Goal: Information Seeking & Learning: Learn about a topic

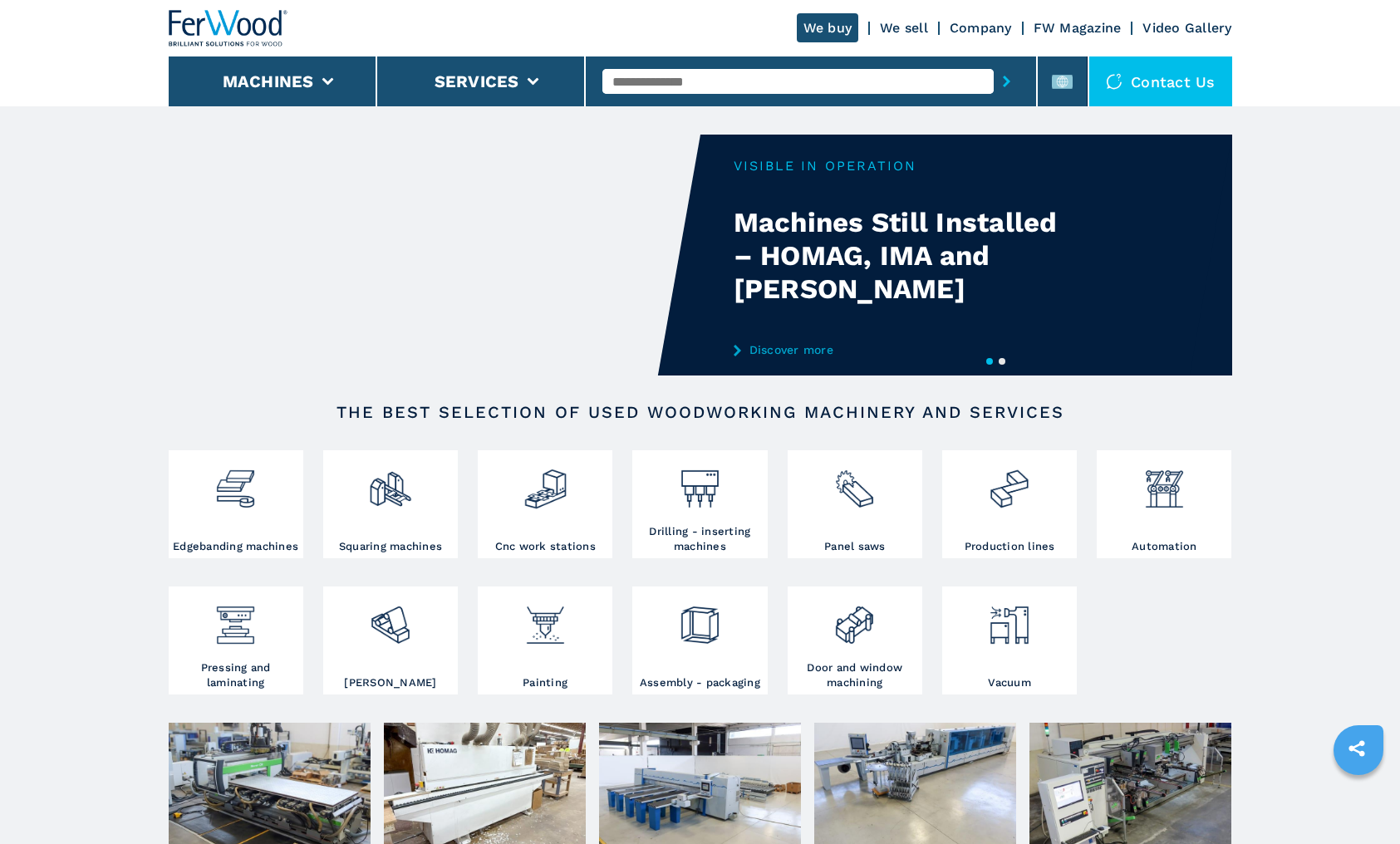
click at [658, 80] on input "text" at bounding box center [798, 81] width 391 height 25
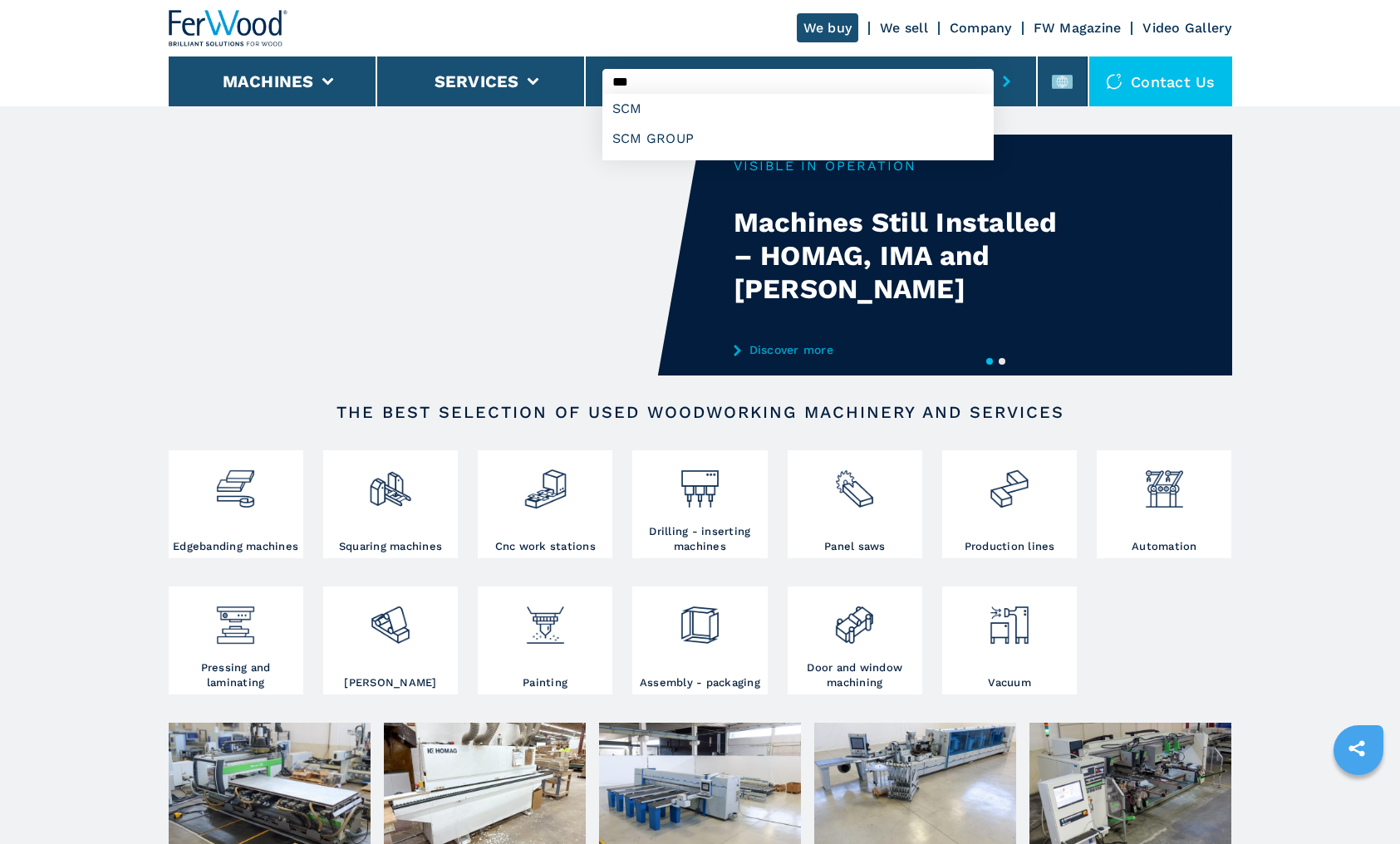
type input "***"
click at [994, 62] on button "submit-button" at bounding box center [1006, 81] width 25 height 39
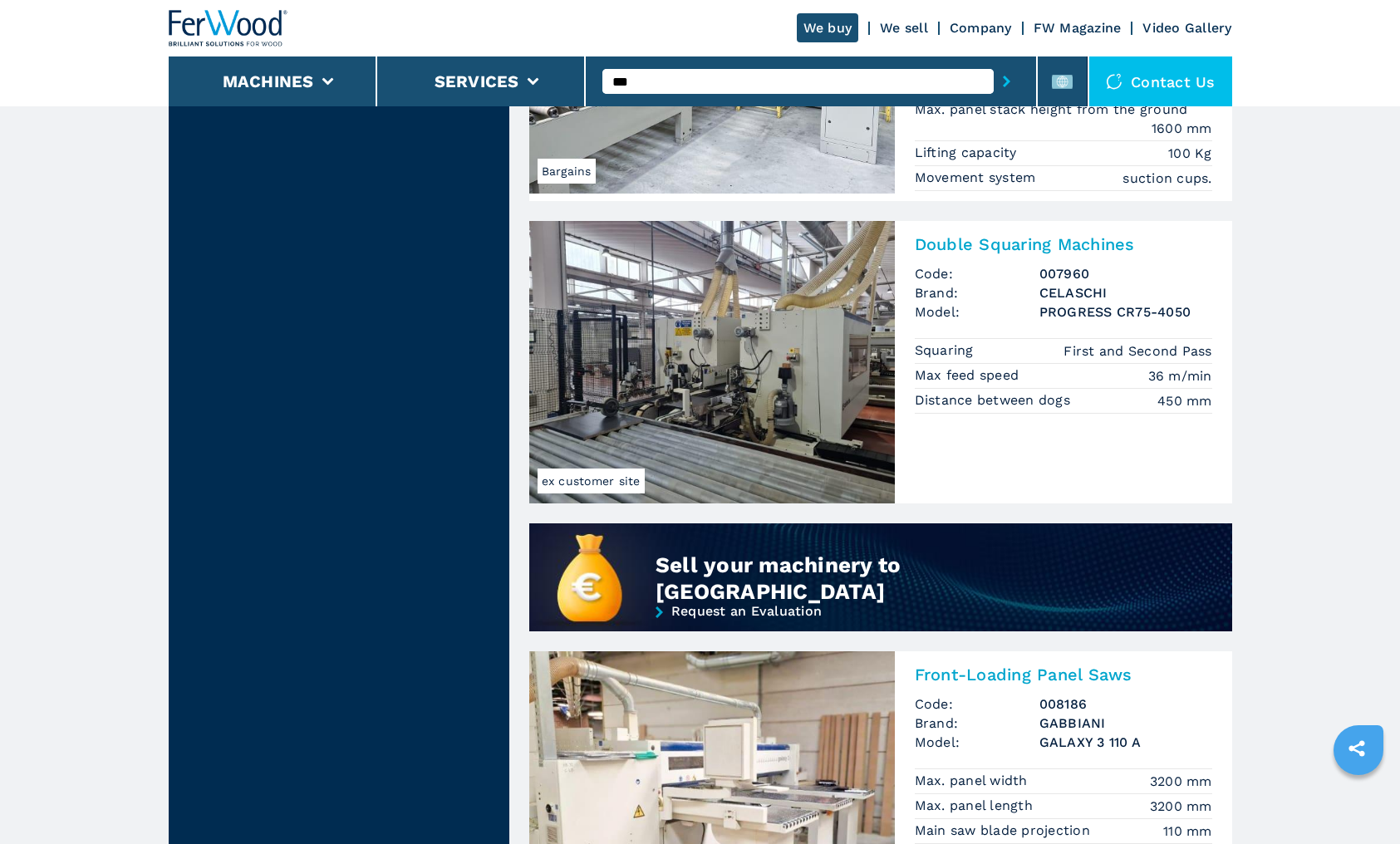
scroll to position [1247, 0]
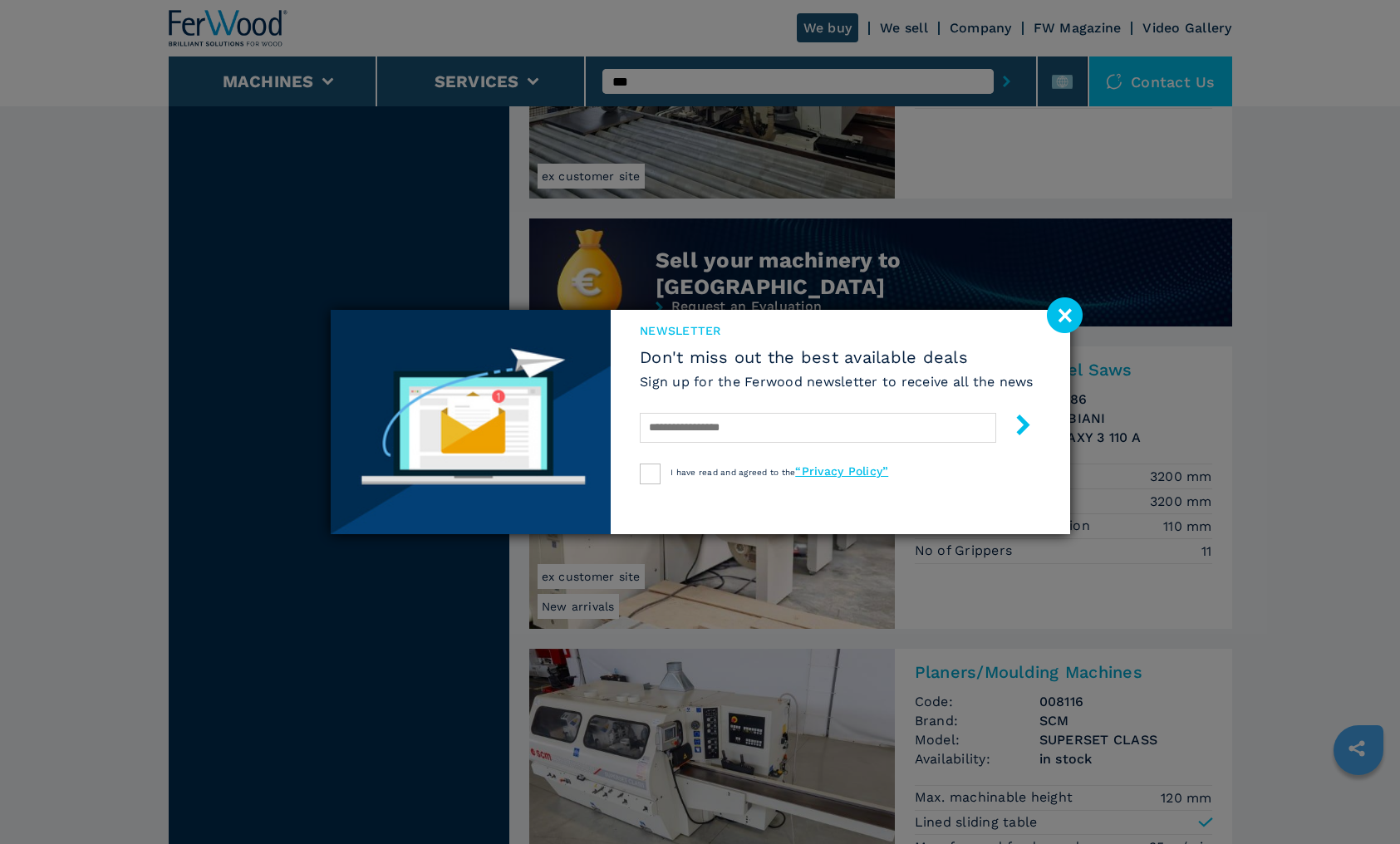
click at [1052, 308] on image at bounding box center [1064, 315] width 36 height 36
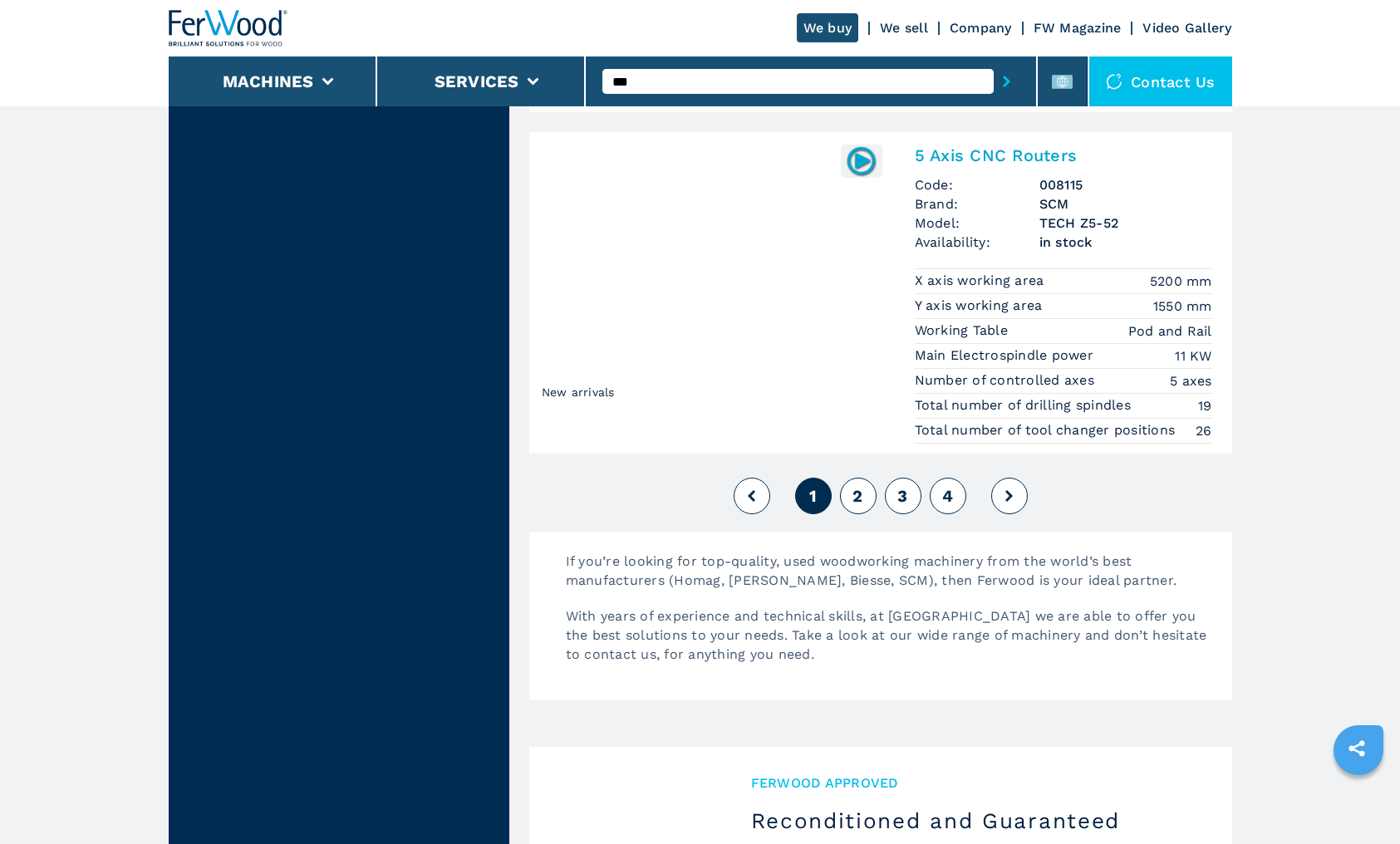
scroll to position [3823, 0]
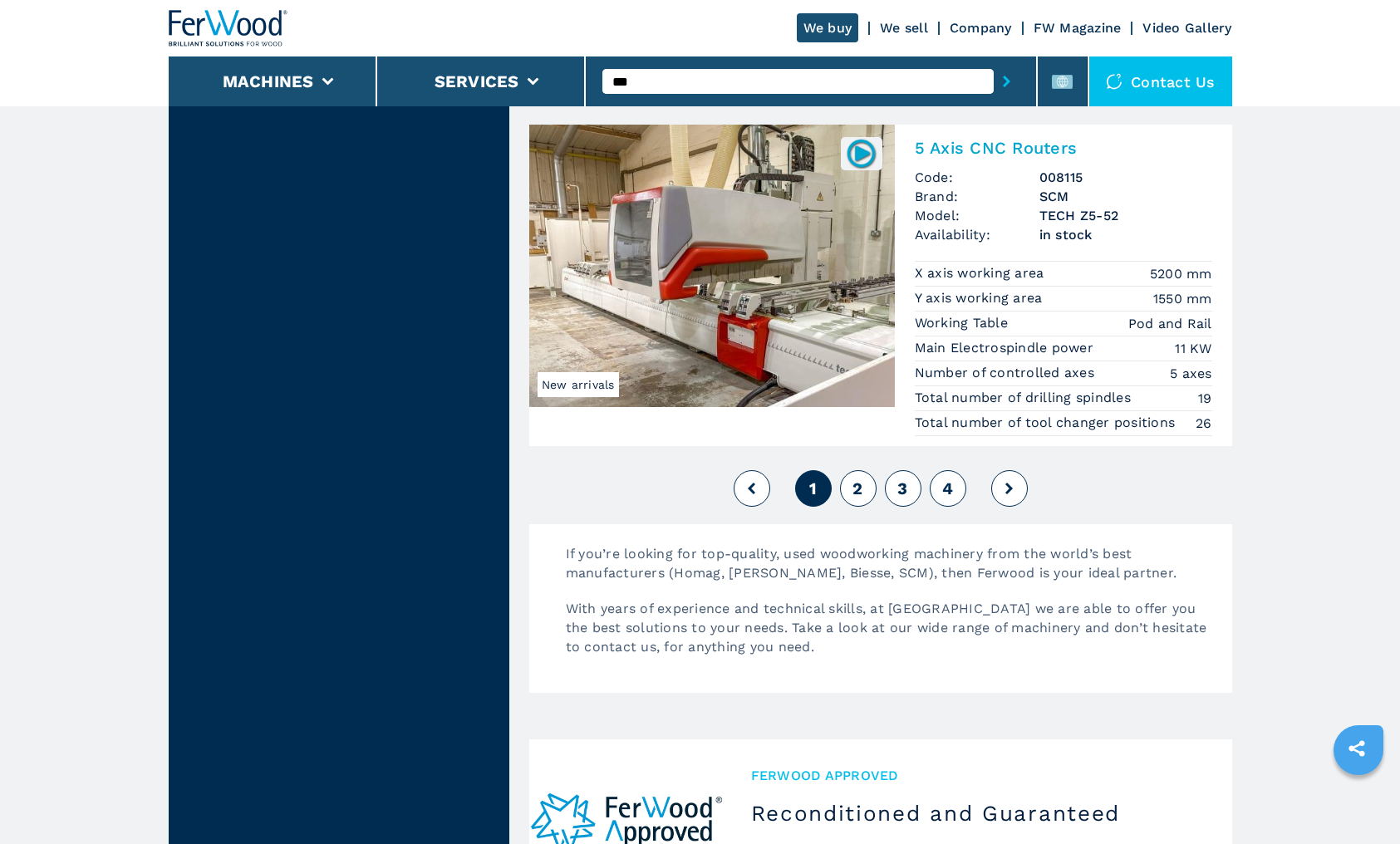
click at [850, 481] on button "2" at bounding box center [858, 488] width 37 height 37
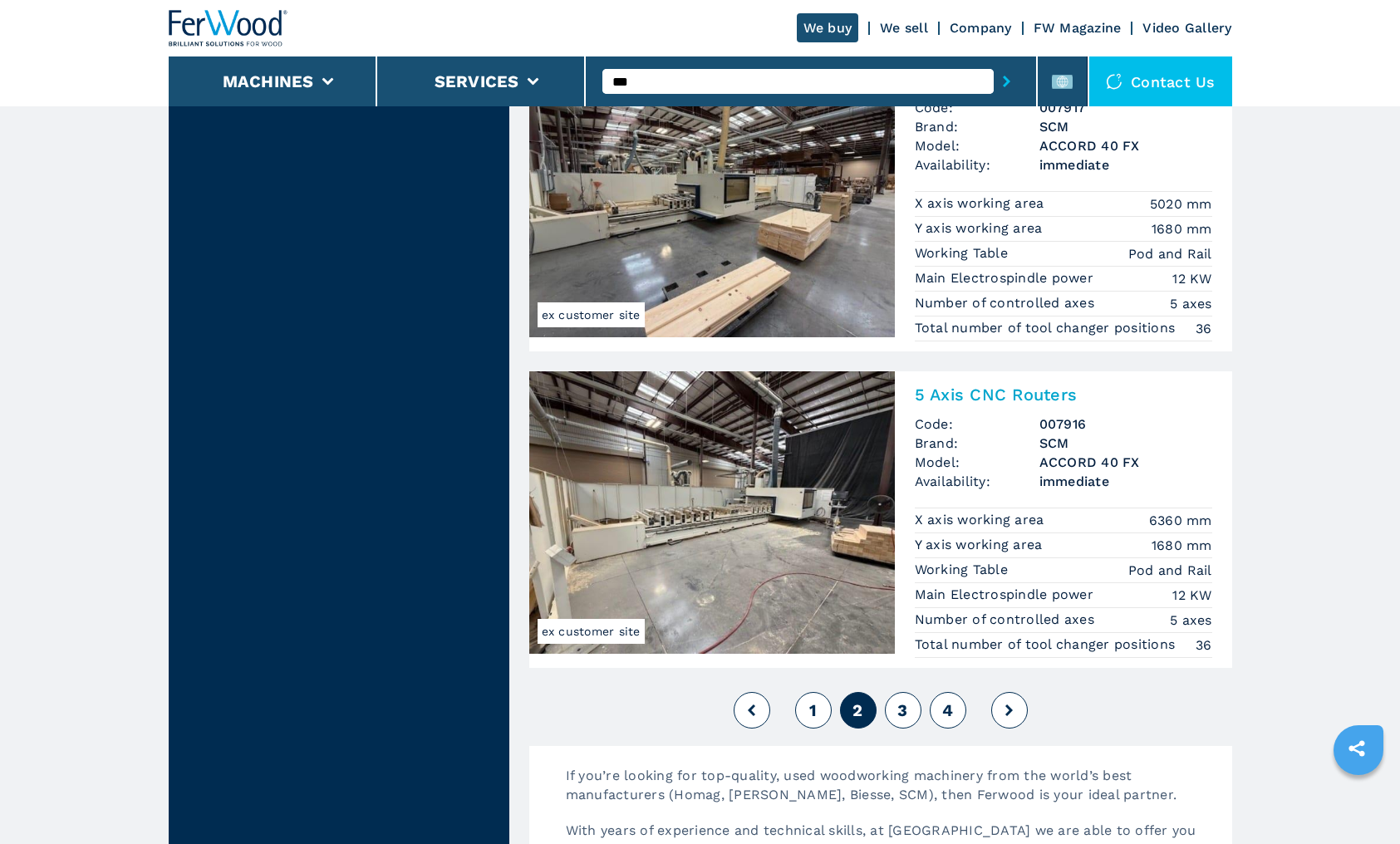
scroll to position [3740, 0]
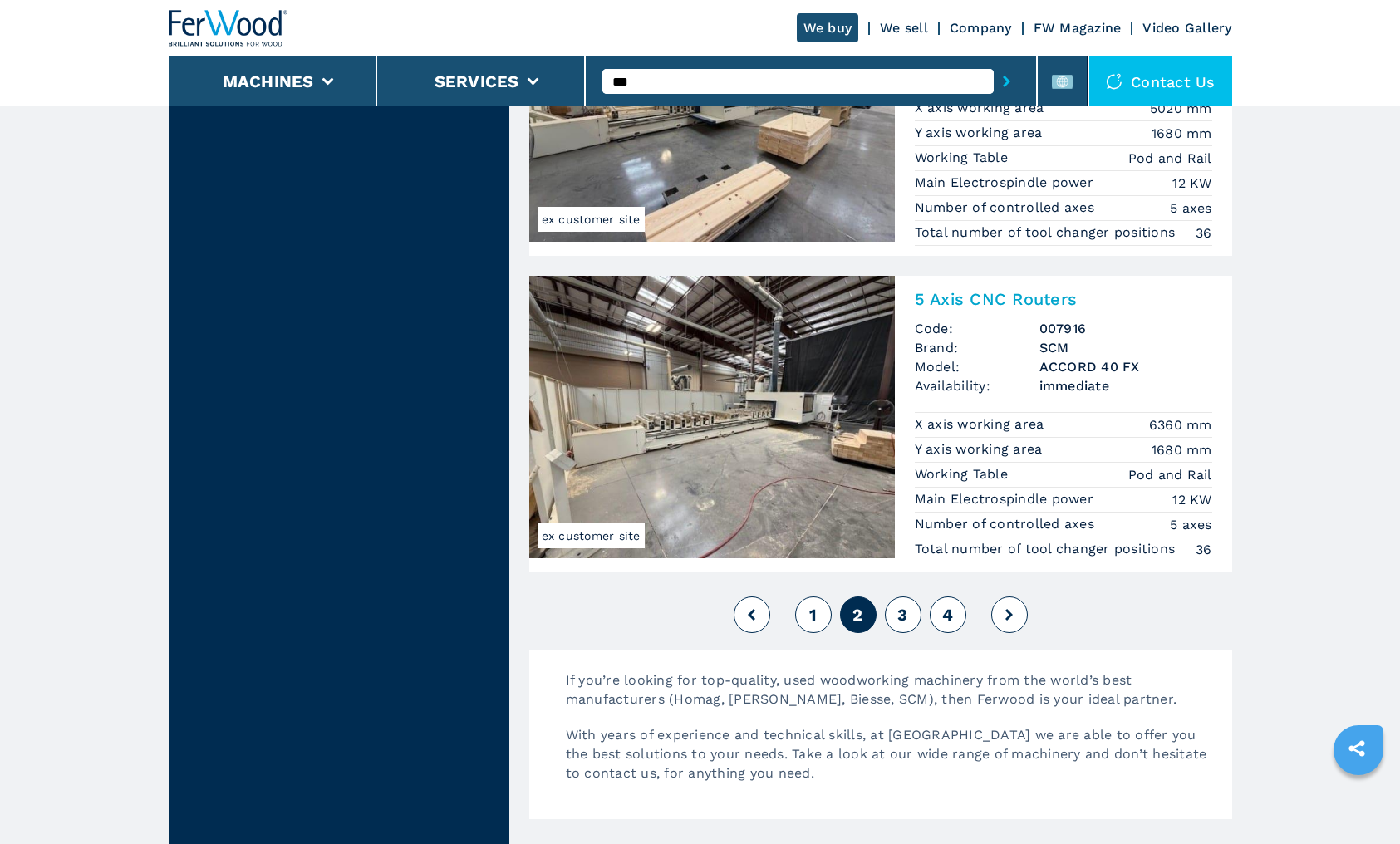
click at [900, 605] on span "3" at bounding box center [902, 615] width 10 height 20
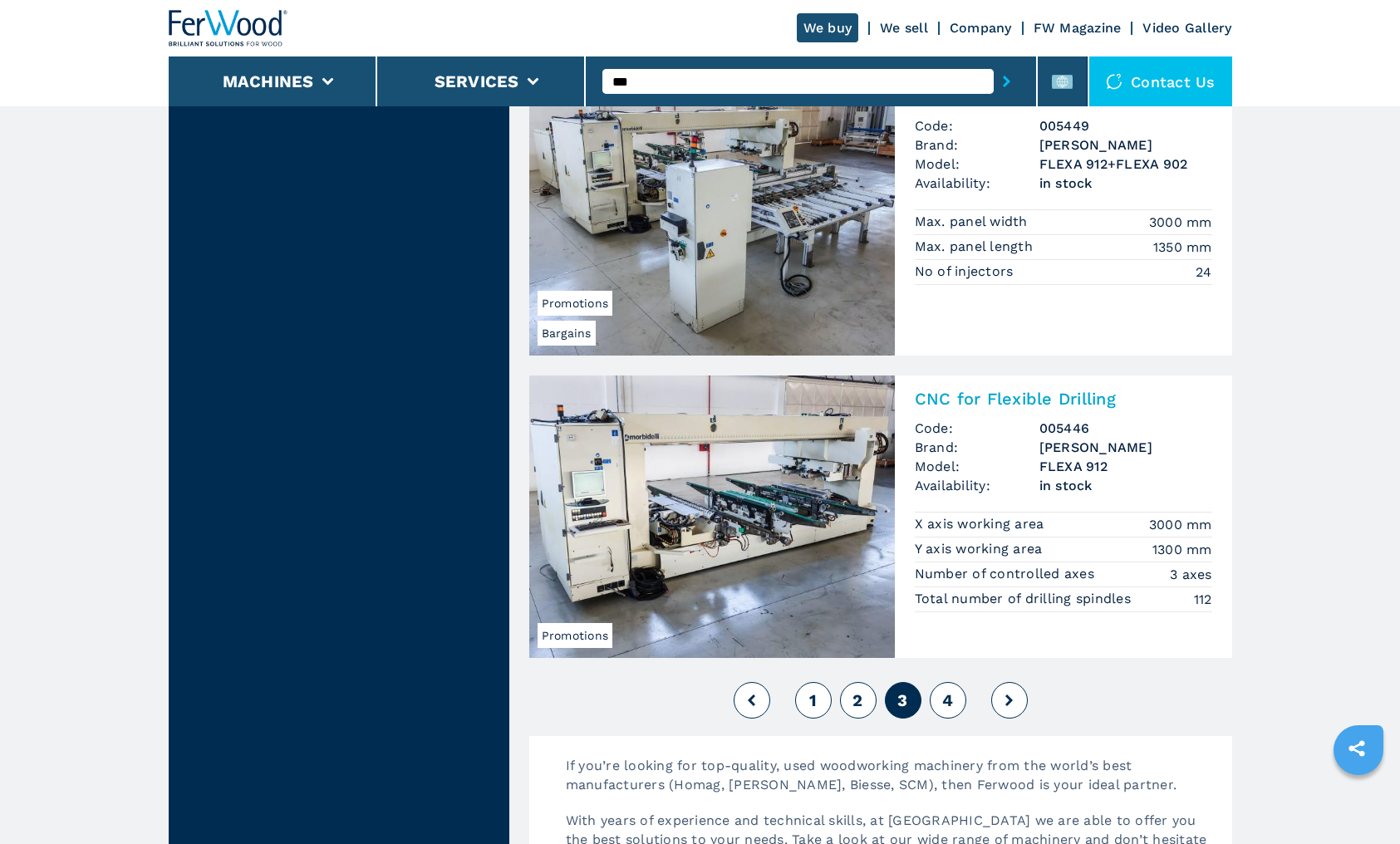
scroll to position [3740, 0]
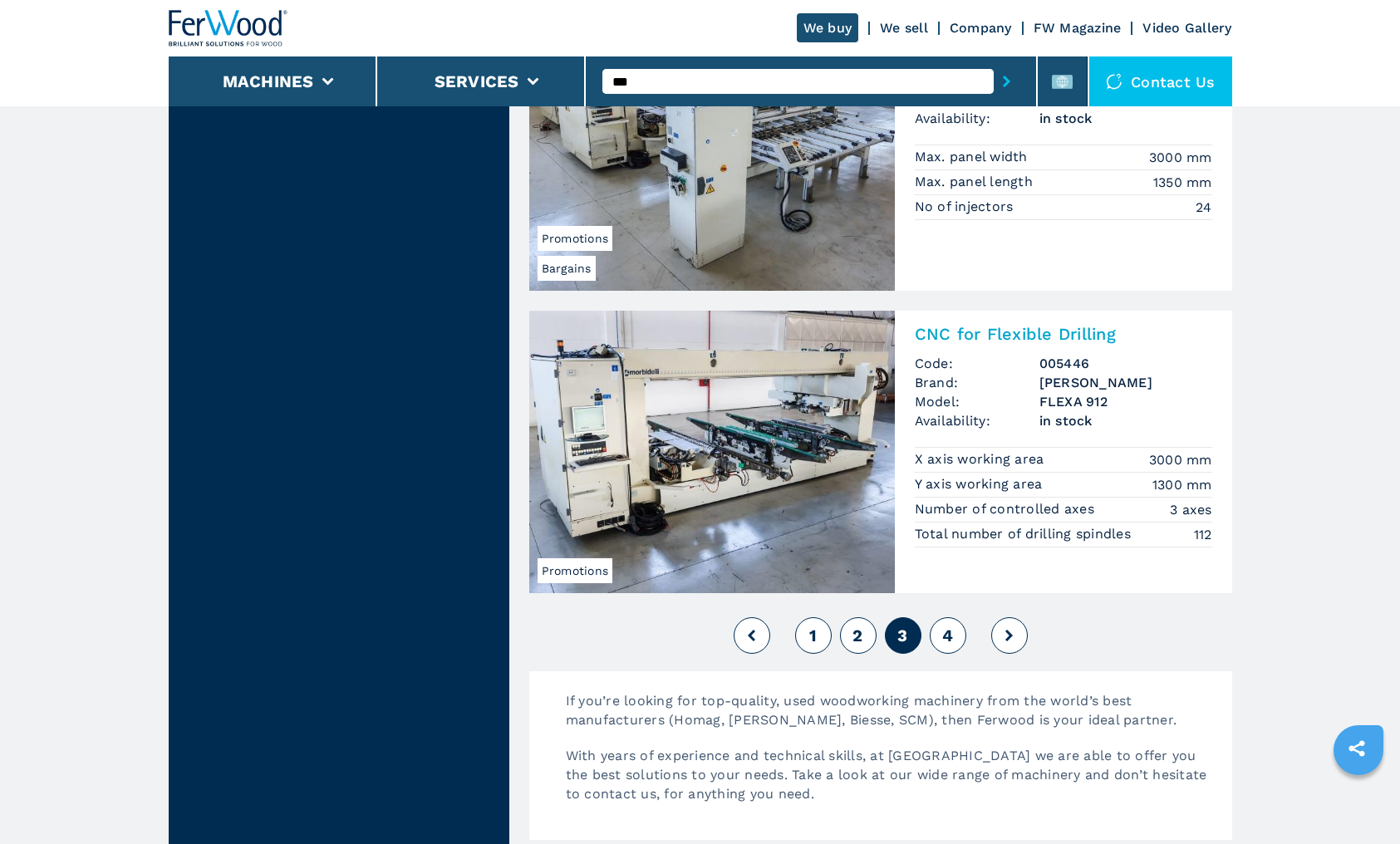
click at [955, 626] on button "4" at bounding box center [947, 636] width 37 height 37
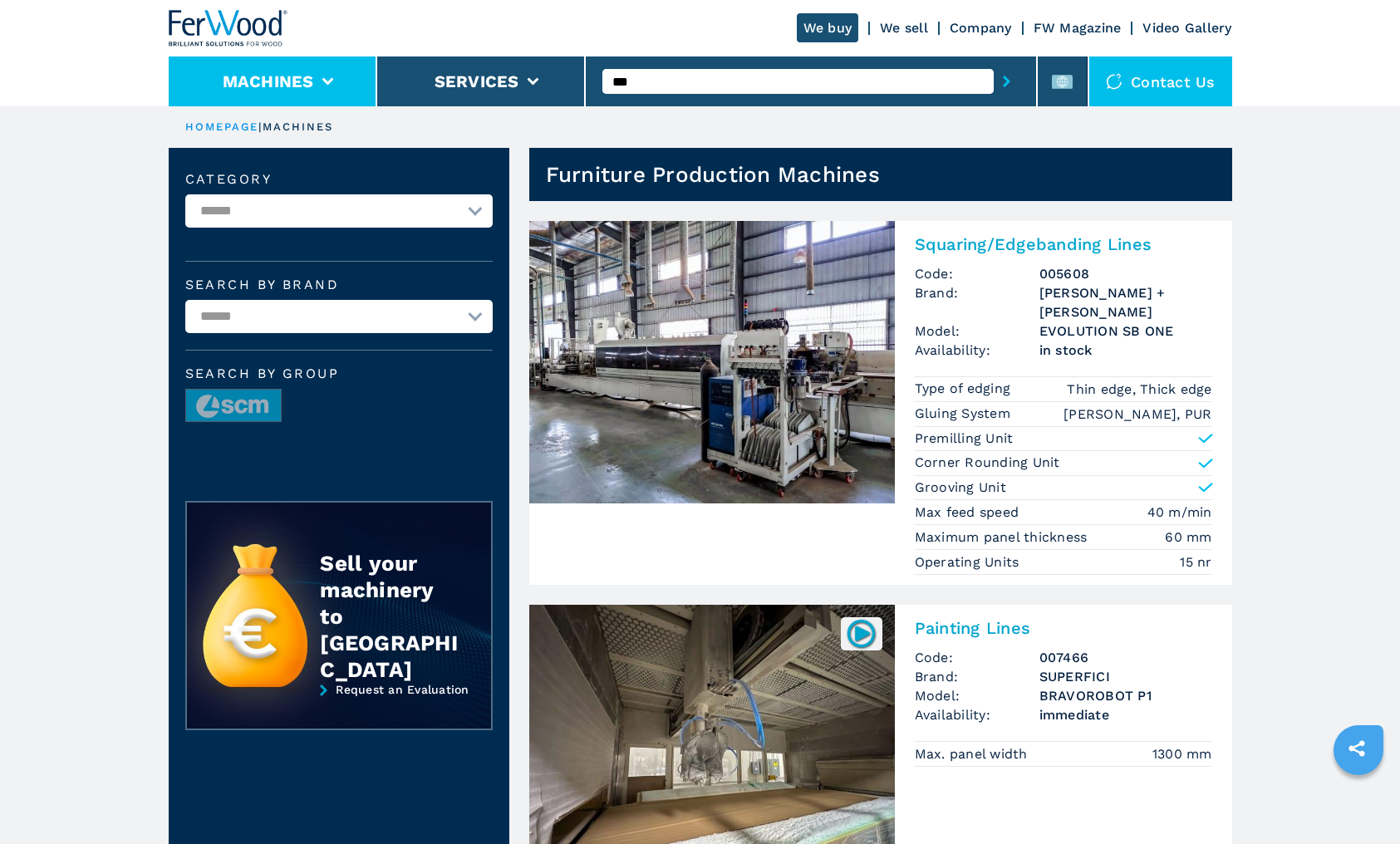
click at [281, 78] on button "Machines" at bounding box center [268, 81] width 91 height 20
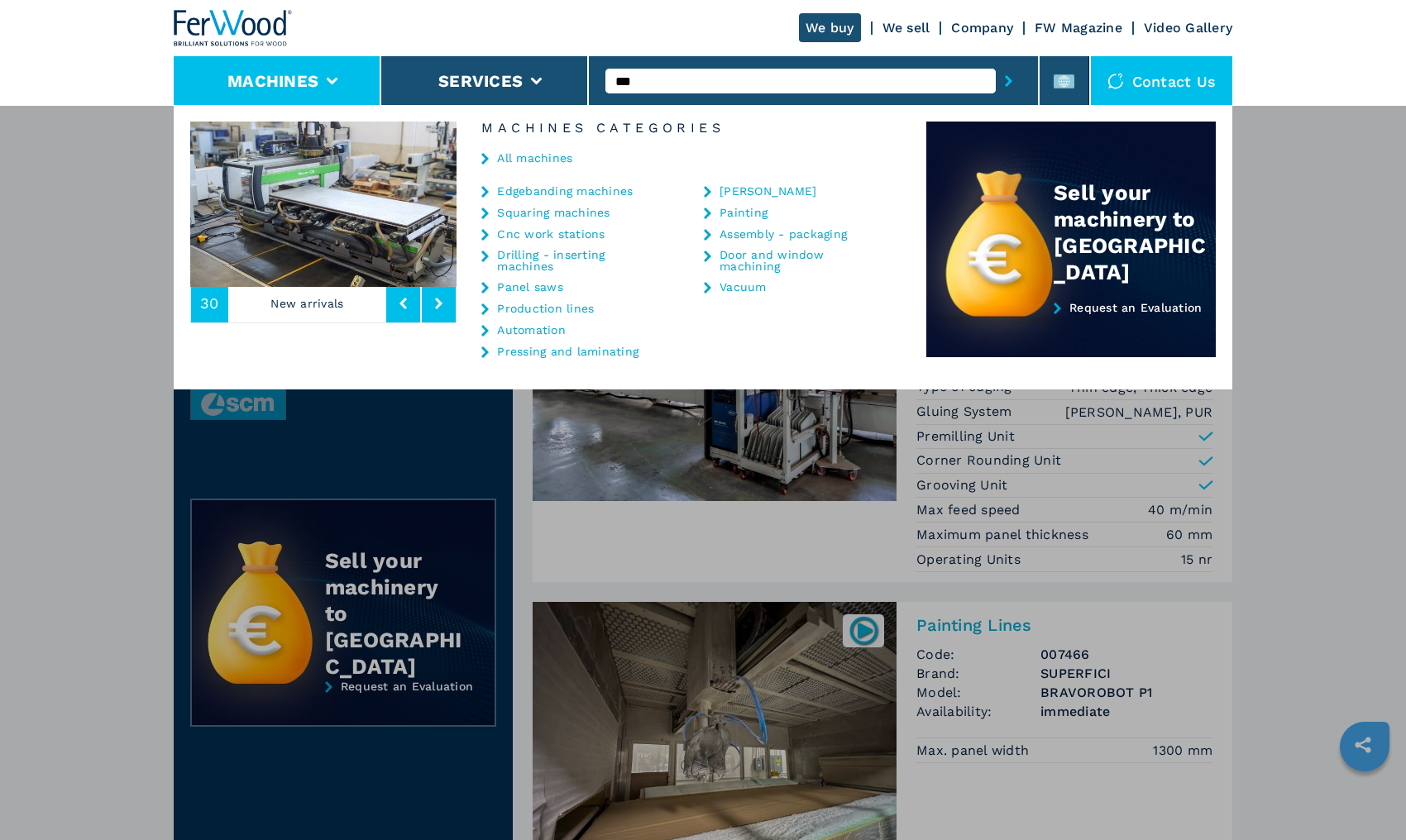
click at [524, 328] on link "Automation" at bounding box center [531, 329] width 69 height 11
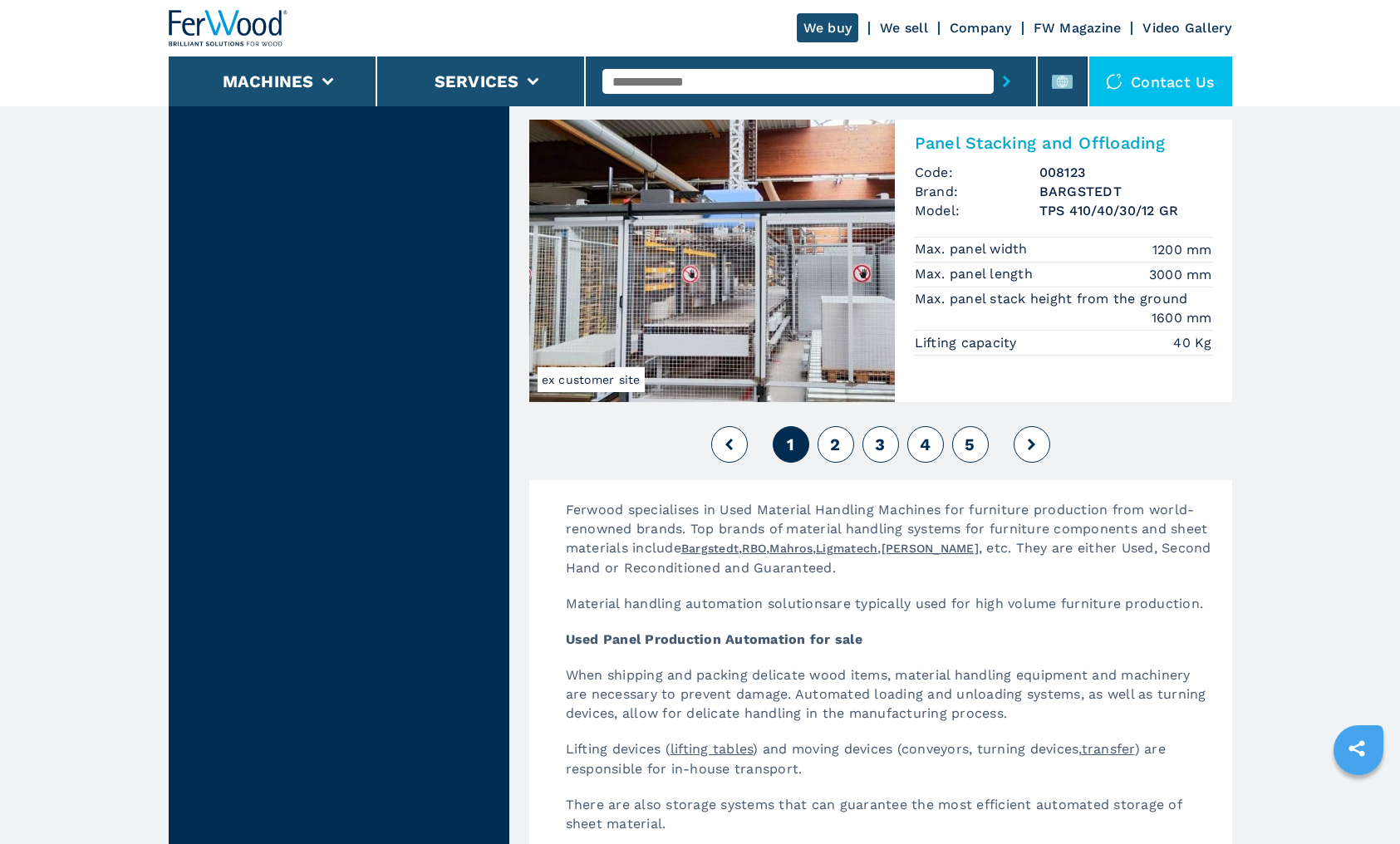
scroll to position [3989, 0]
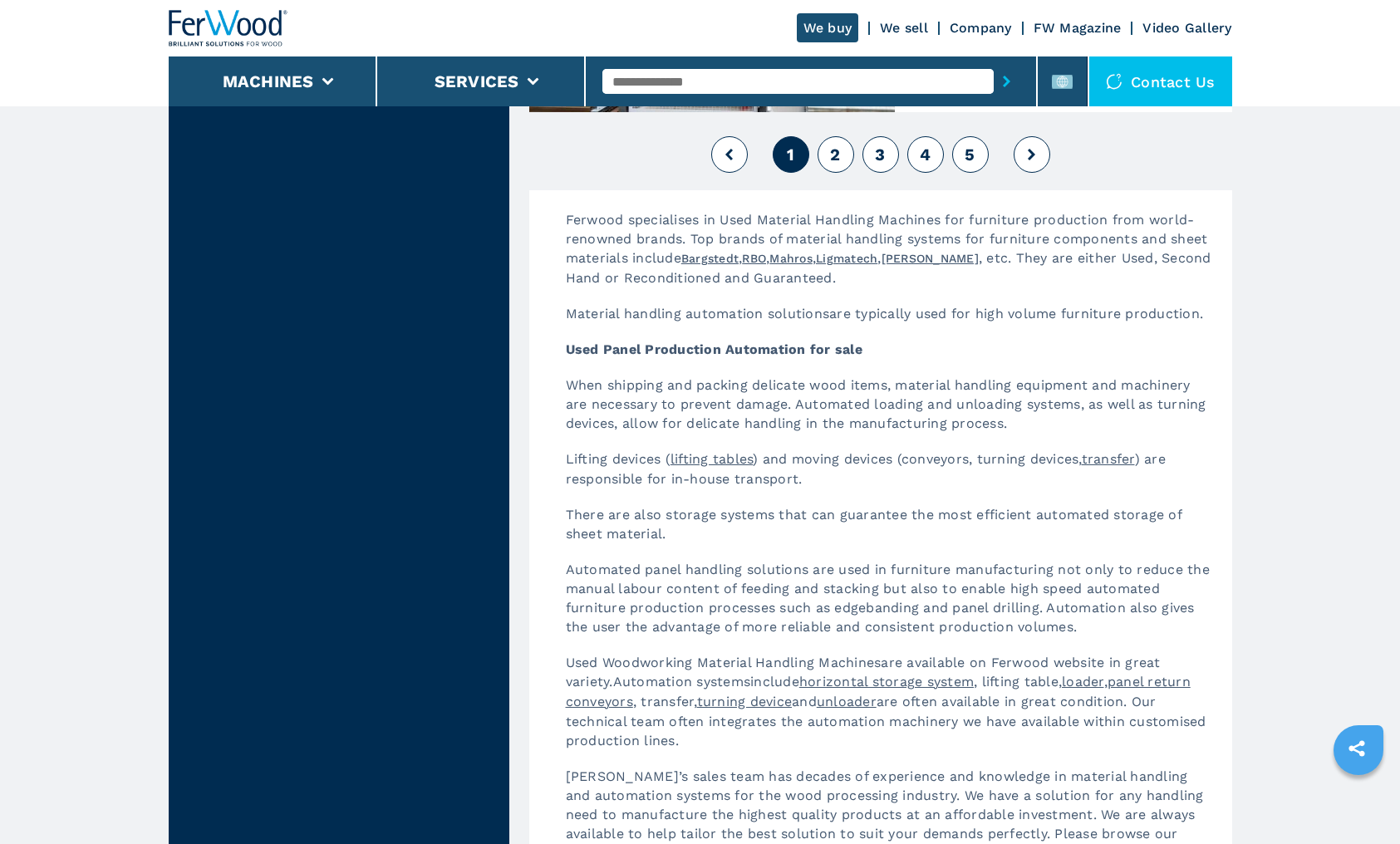
click at [840, 156] on span "2" at bounding box center [834, 154] width 10 height 20
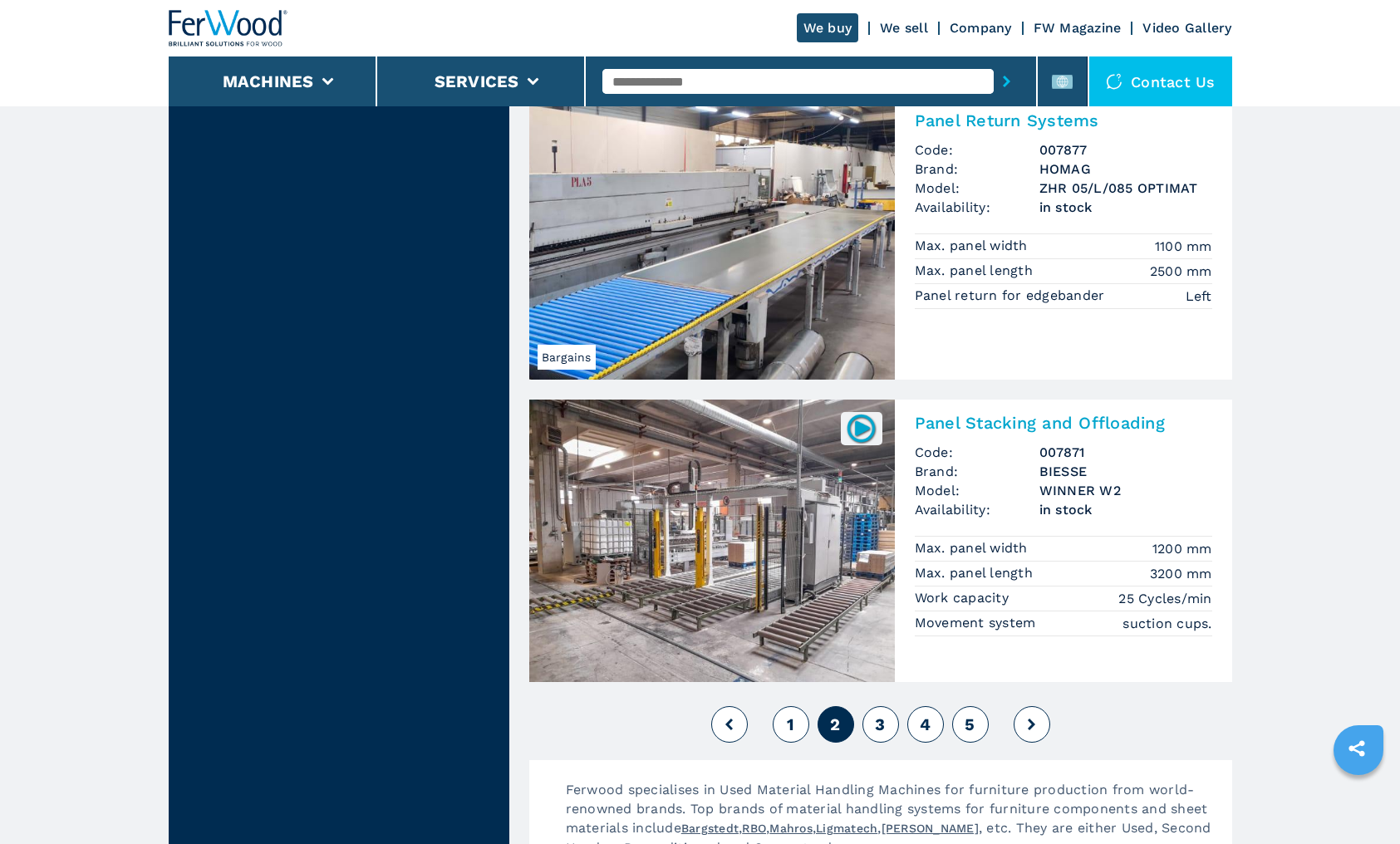
scroll to position [3573, 0]
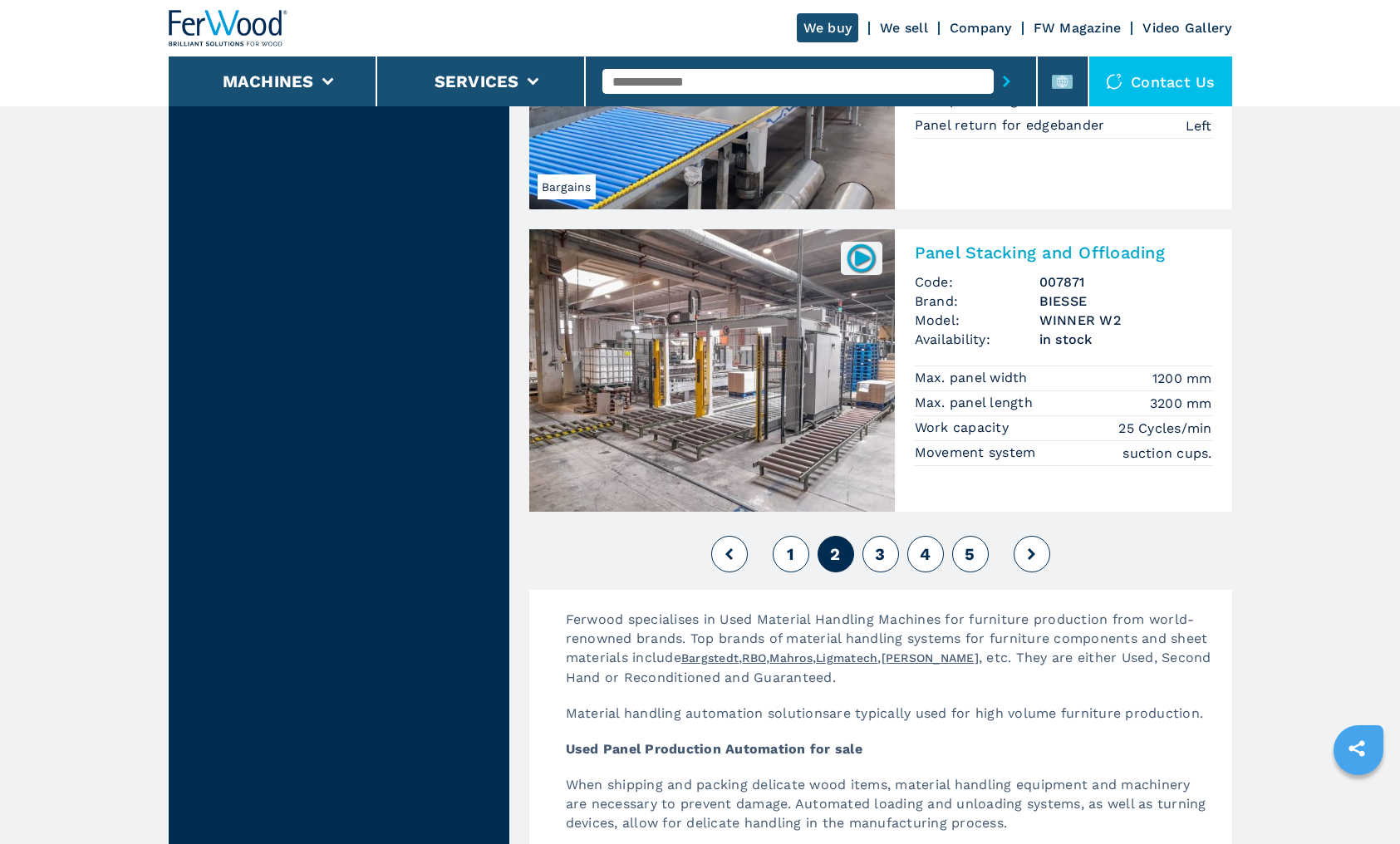
click at [882, 542] on button "3" at bounding box center [881, 554] width 37 height 37
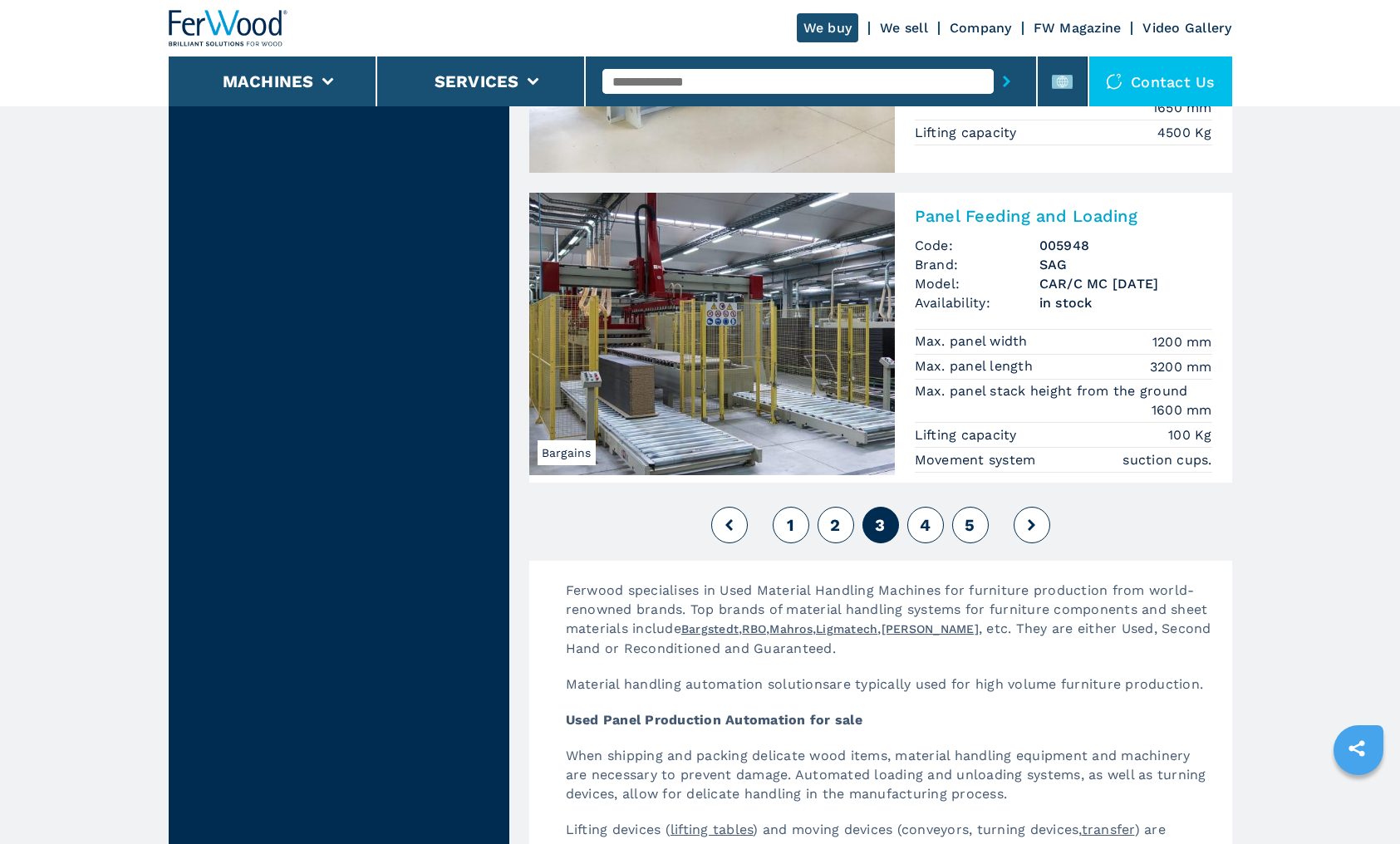
scroll to position [3657, 0]
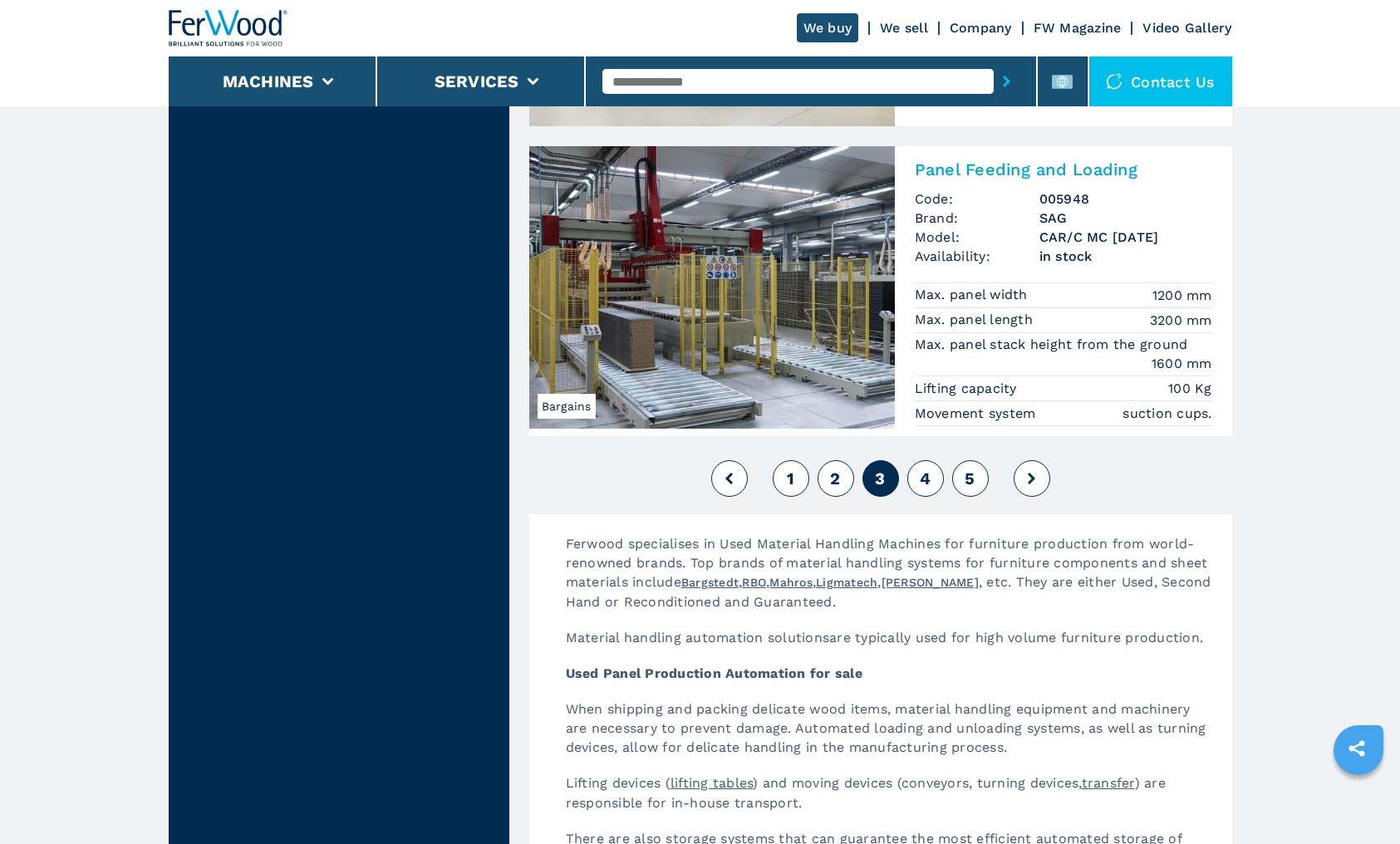
click at [920, 475] on span "4" at bounding box center [925, 478] width 10 height 20
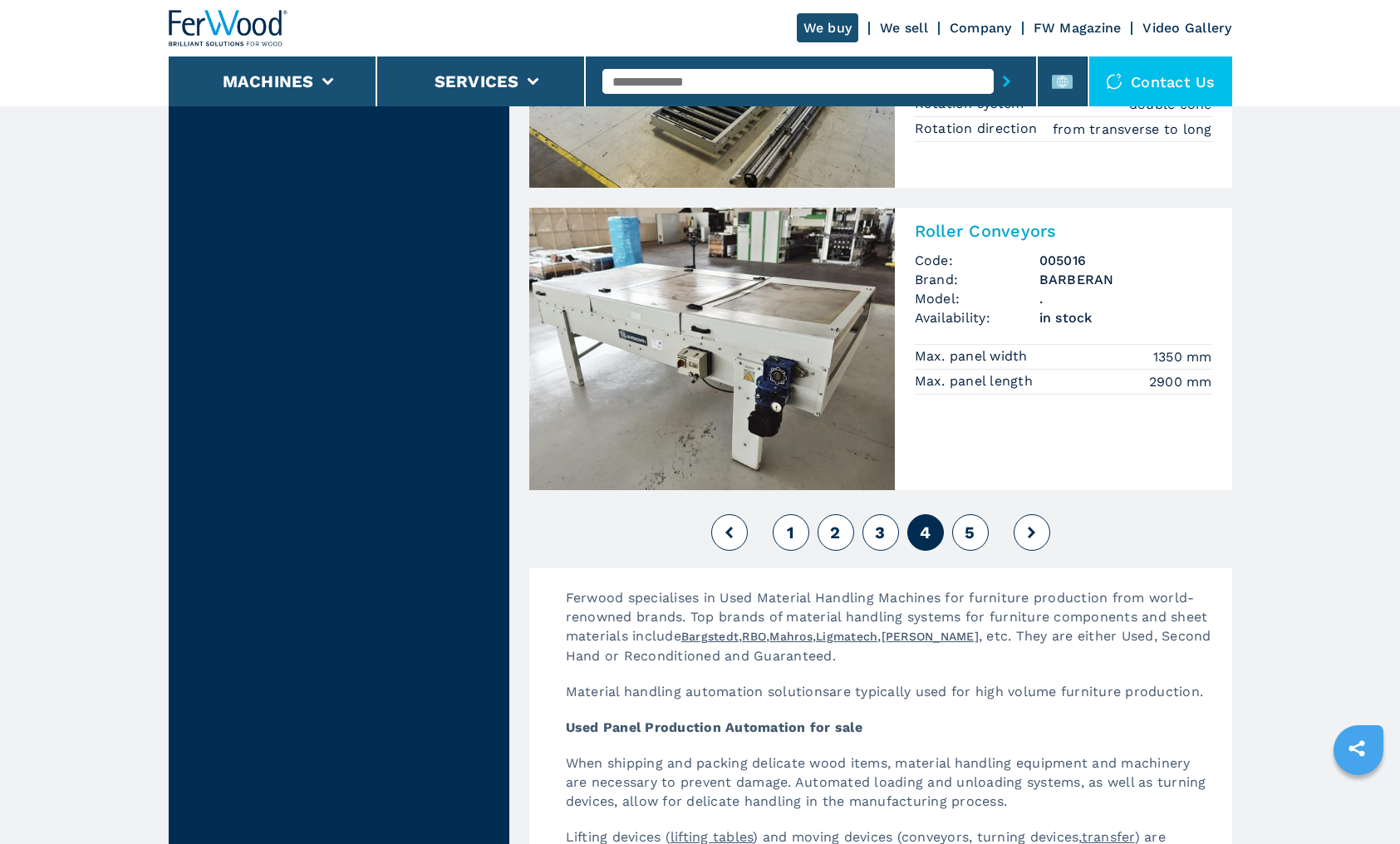
scroll to position [3657, 0]
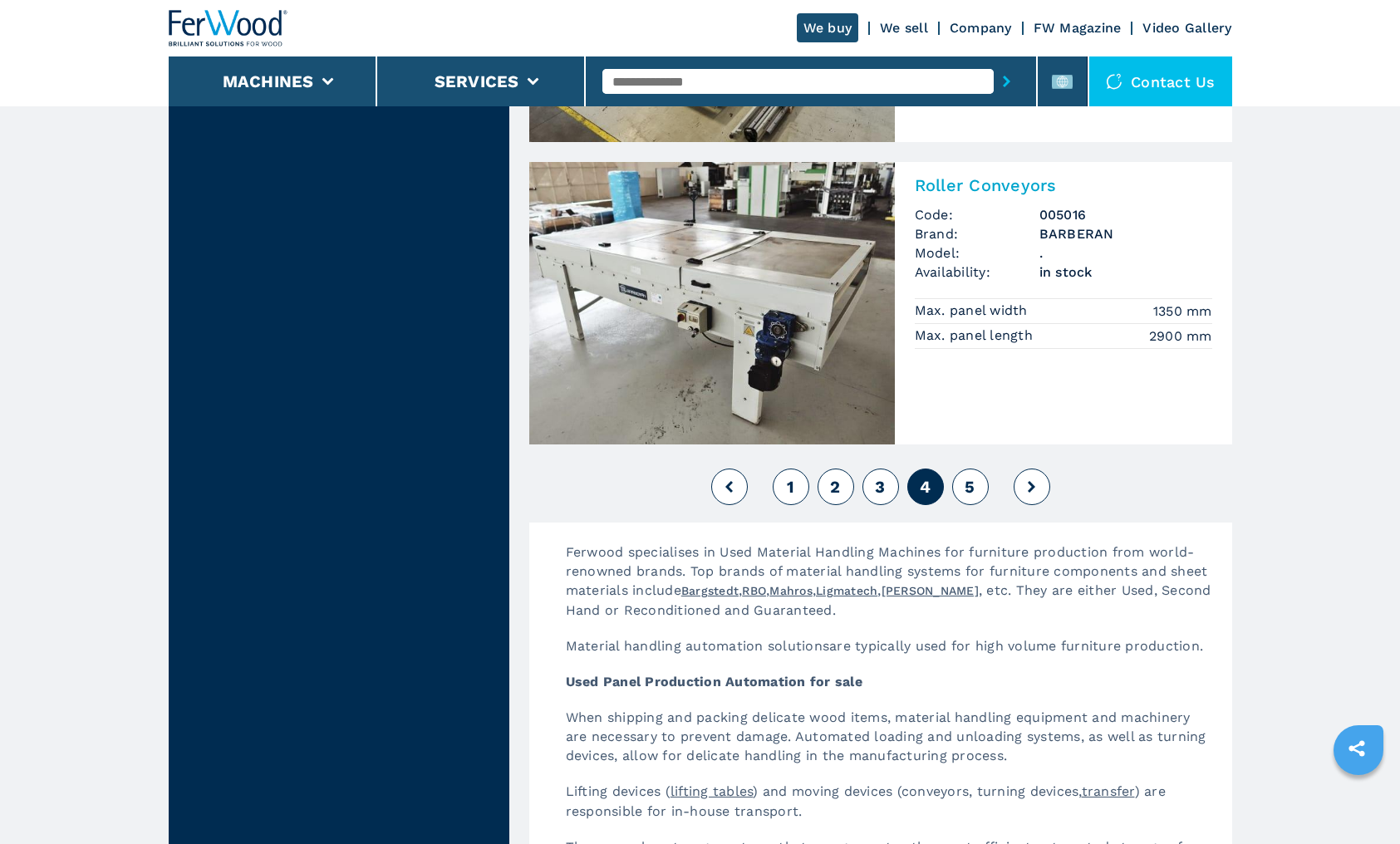
click at [967, 480] on span "5" at bounding box center [969, 487] width 10 height 20
